Goal: Task Accomplishment & Management: Use online tool/utility

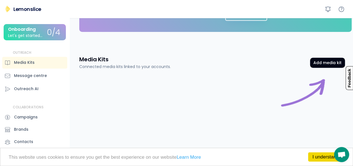
click at [18, 89] on div "Outreach AI" at bounding box center [26, 89] width 25 height 6
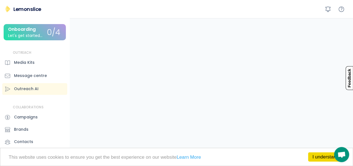
scroll to position [177, 0]
click at [16, 63] on div "Media Kits" at bounding box center [24, 63] width 21 height 6
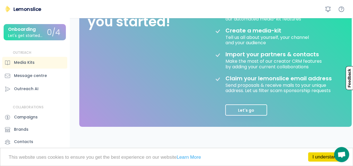
click at [240, 108] on button "Let's go" at bounding box center [246, 109] width 42 height 11
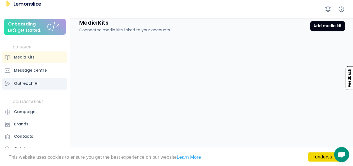
scroll to position [8, 0]
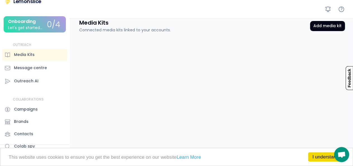
click at [47, 27] on div "0/4" at bounding box center [53, 24] width 13 height 9
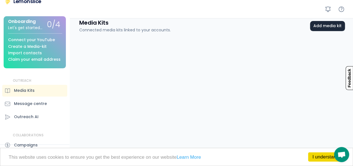
click at [324, 24] on button "Add media kit" at bounding box center [327, 26] width 35 height 10
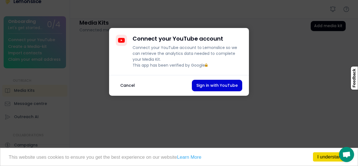
click at [122, 91] on button "Cancel" at bounding box center [127, 85] width 23 height 11
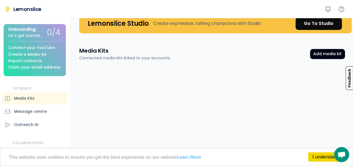
scroll to position [0, 0]
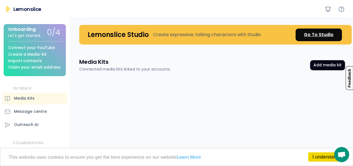
click at [331, 36] on div "Go To Studio" at bounding box center [319, 34] width 30 height 7
